Goal: Transaction & Acquisition: Purchase product/service

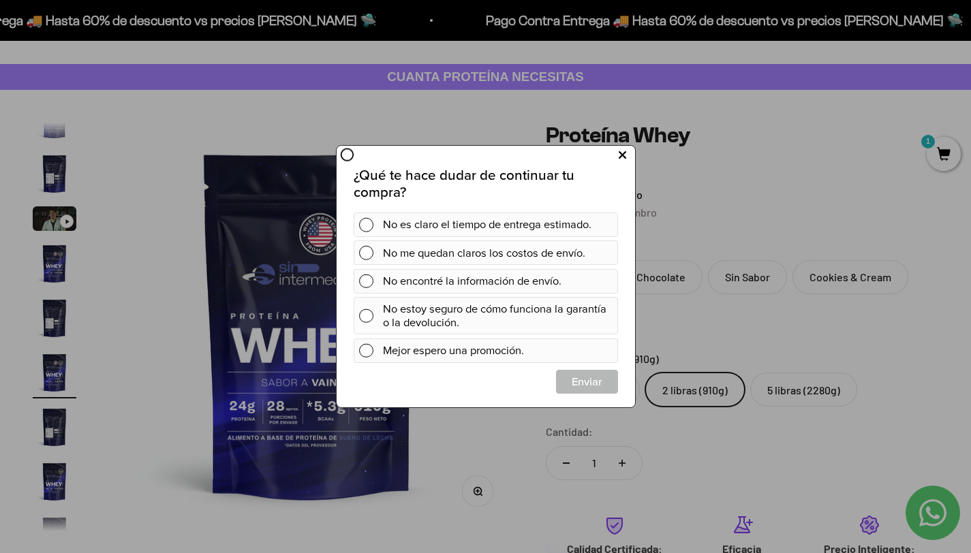
click at [624, 155] on icon at bounding box center [621, 155] width 7 height 18
click at [620, 155] on icon at bounding box center [621, 155] width 7 height 18
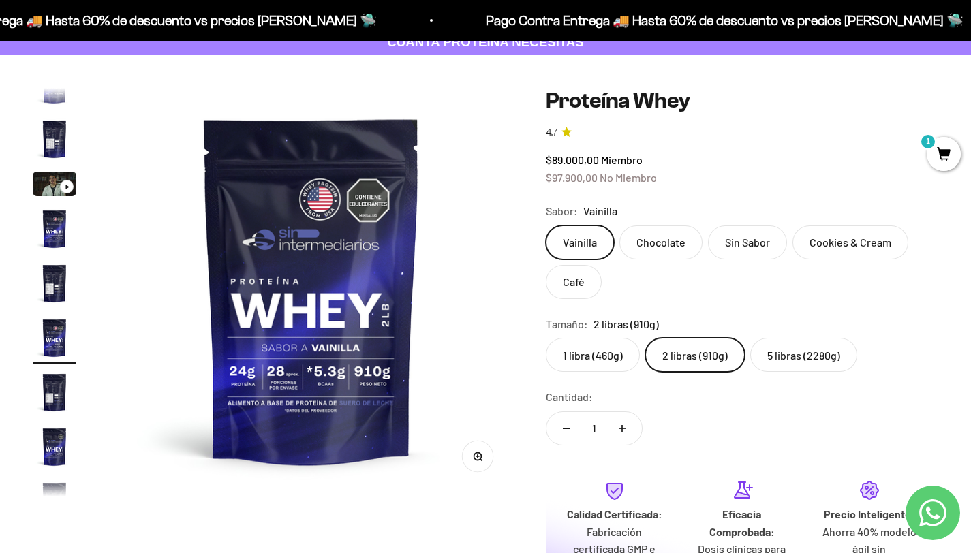
scroll to position [91, 0]
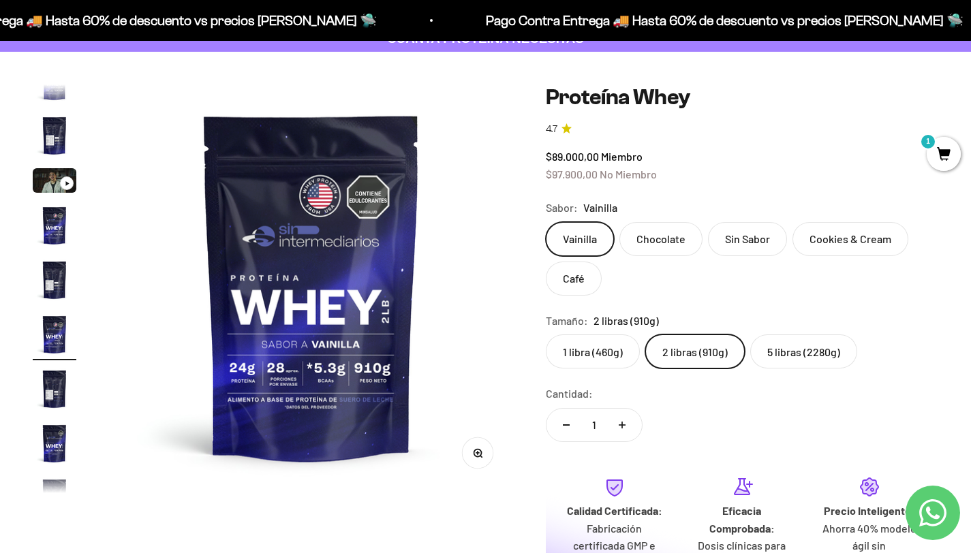
click at [591, 345] on label "1 libra (460g)" at bounding box center [593, 352] width 94 height 34
click at [546, 335] on input "1 libra (460g)" at bounding box center [545, 334] width 1 height 1
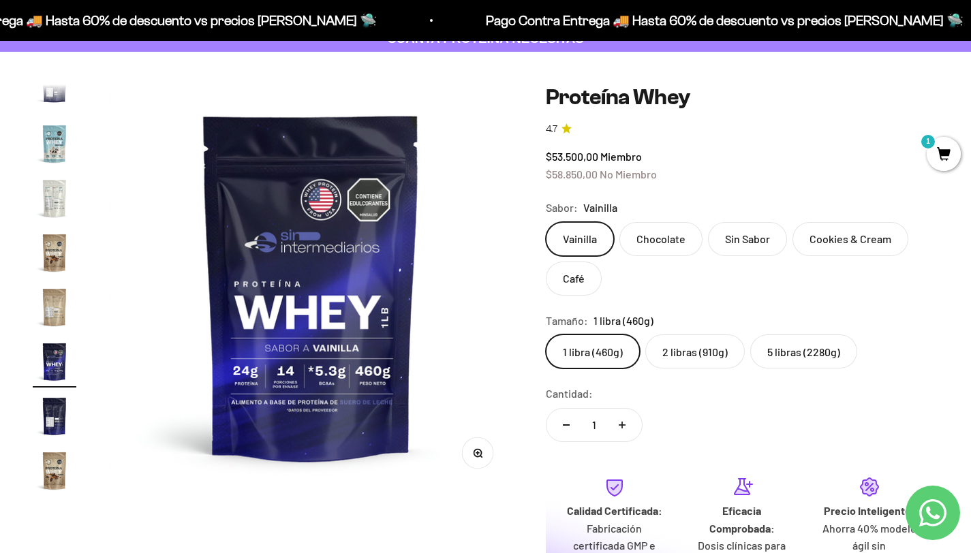
scroll to position [655, 0]
click at [40, 362] on img "Ir al artículo 18" at bounding box center [55, 359] width 44 height 44
click at [61, 411] on img "Ir al artículo 19" at bounding box center [55, 413] width 44 height 44
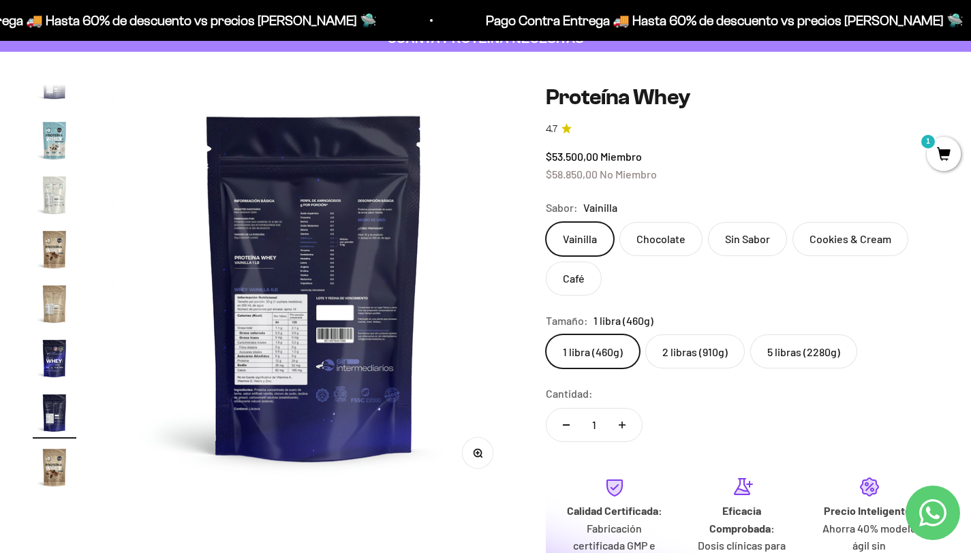
scroll to position [0, 7562]
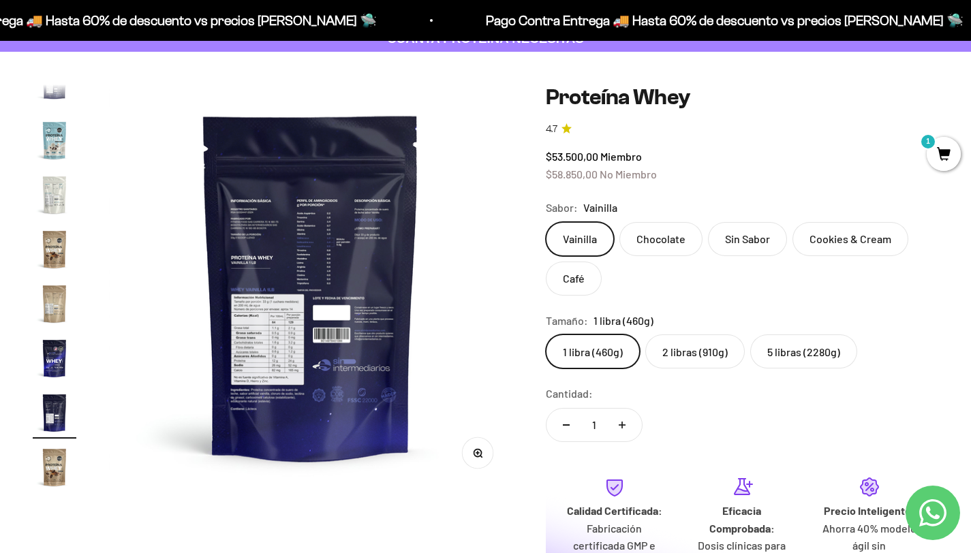
click at [292, 324] on img at bounding box center [311, 286] width 404 height 404
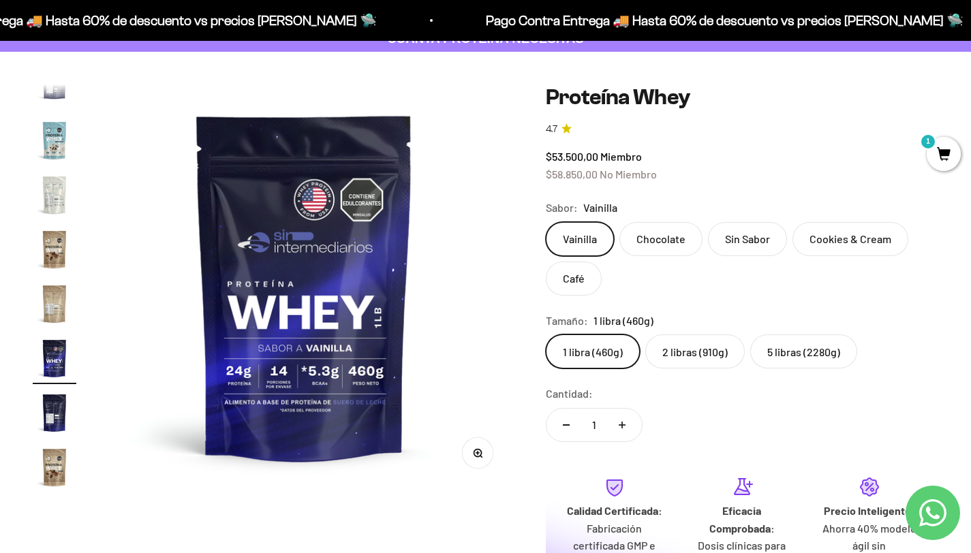
scroll to position [0, 7142]
